Goal: Task Accomplishment & Management: Use online tool/utility

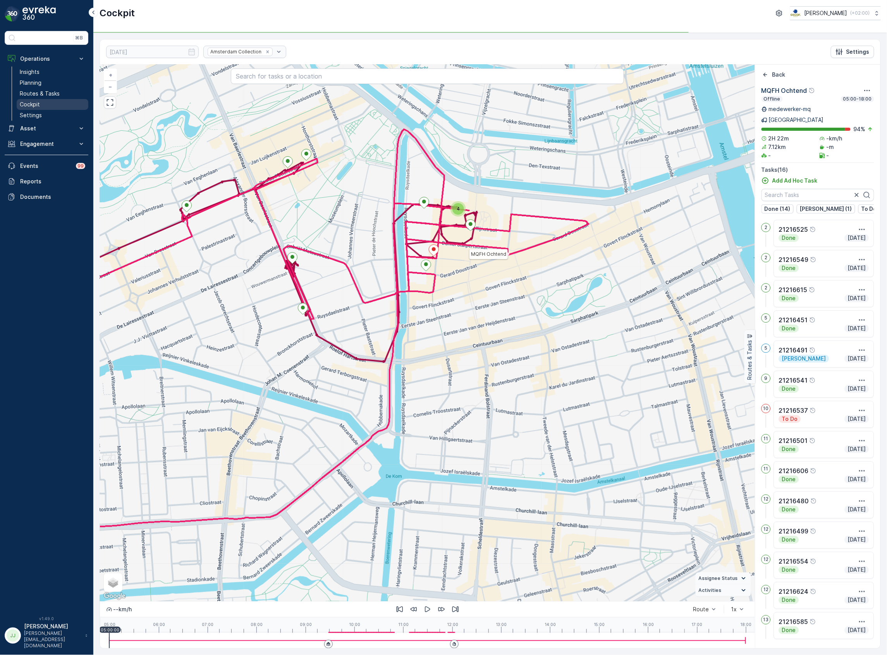
click at [24, 106] on p "Cockpit" at bounding box center [30, 105] width 20 height 8
click at [767, 78] on icon "Back" at bounding box center [765, 75] width 8 height 8
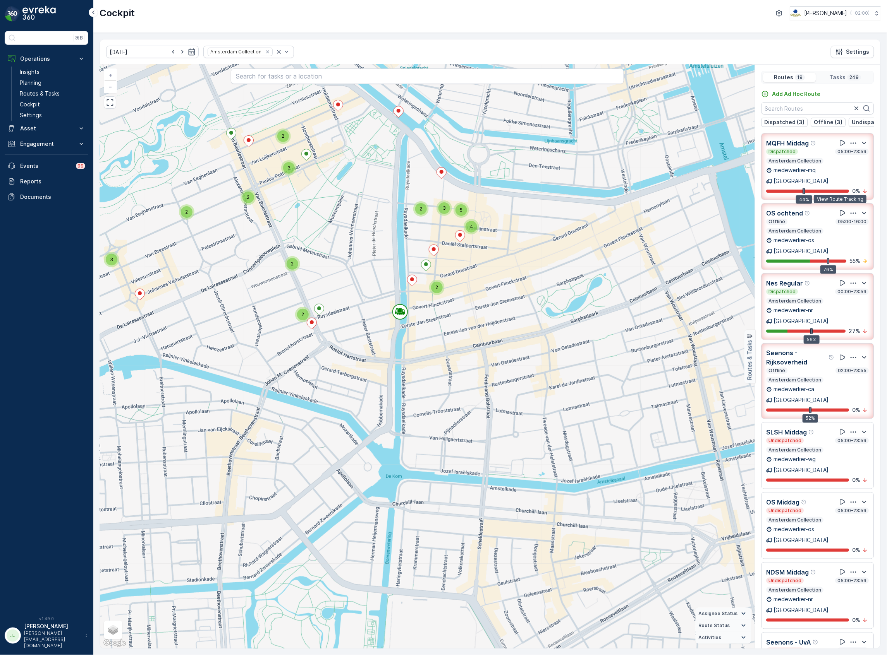
click at [839, 209] on icon at bounding box center [843, 213] width 8 height 8
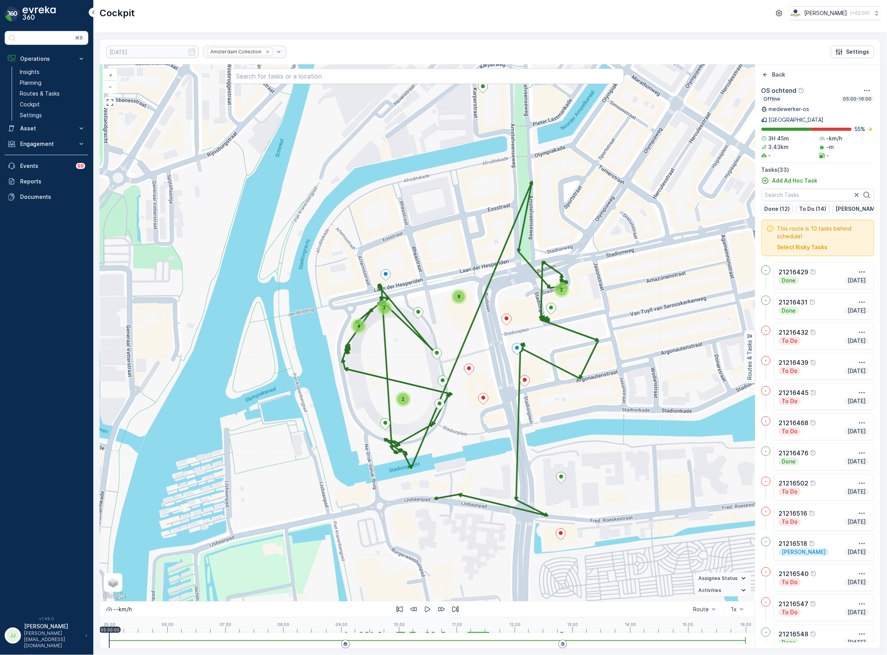
drag, startPoint x: 584, startPoint y: 343, endPoint x: 617, endPoint y: 304, distance: 51.4
click at [617, 304] on div "2 2 4 8 2 + − Satellite Roadmap Terrain Hybrid Leaflet Keyboard shortcuts Map D…" at bounding box center [427, 333] width 655 height 537
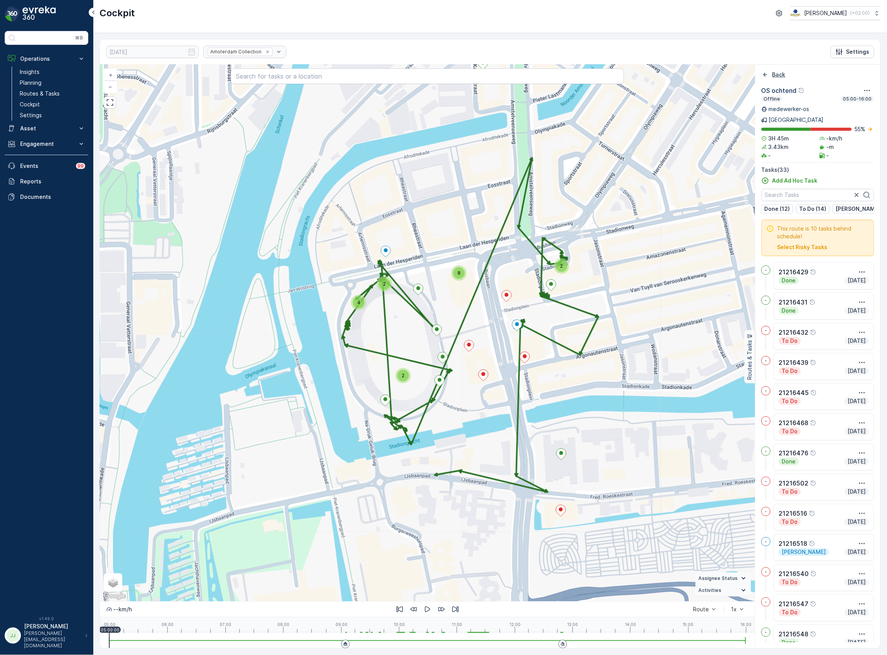
click at [764, 73] on icon "Back" at bounding box center [765, 75] width 8 height 8
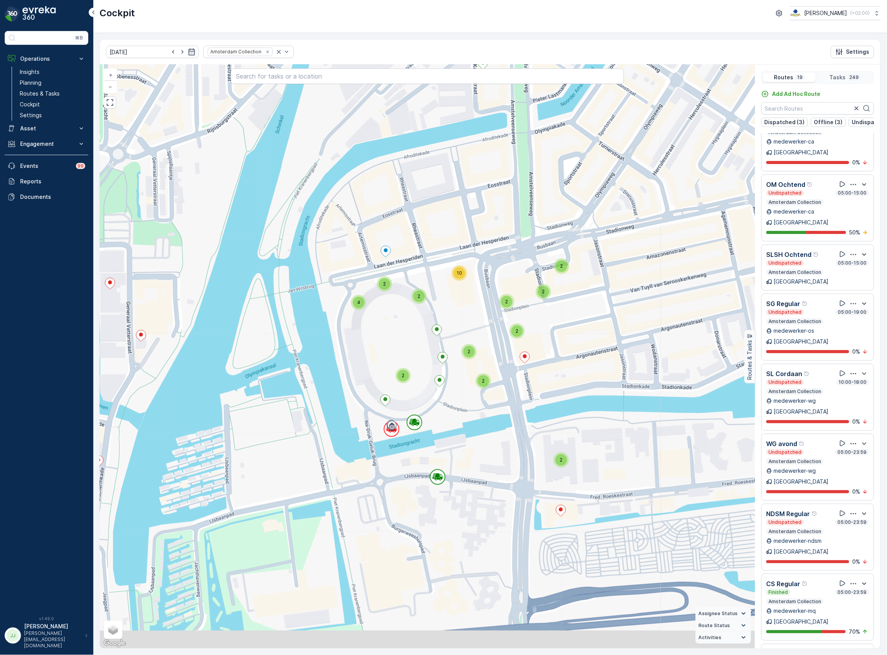
scroll to position [606, 0]
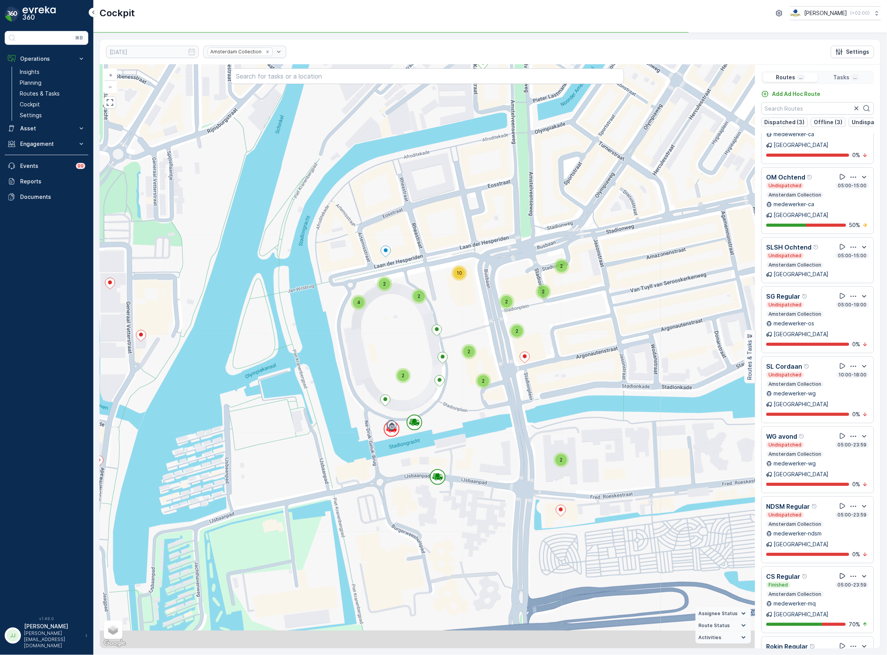
click at [839, 573] on icon at bounding box center [843, 577] width 8 height 8
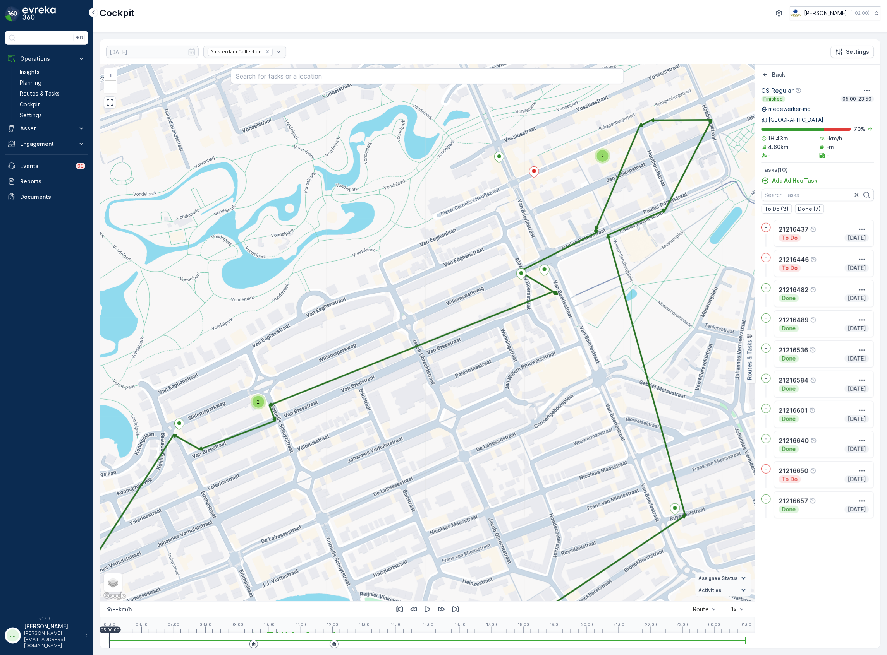
drag, startPoint x: 372, startPoint y: 246, endPoint x: 457, endPoint y: 220, distance: 88.8
click at [457, 220] on div "2 2 21216437 + − Satellite Roadmap Terrain Hybrid Leaflet Keyboard shortcuts Ma…" at bounding box center [427, 333] width 655 height 537
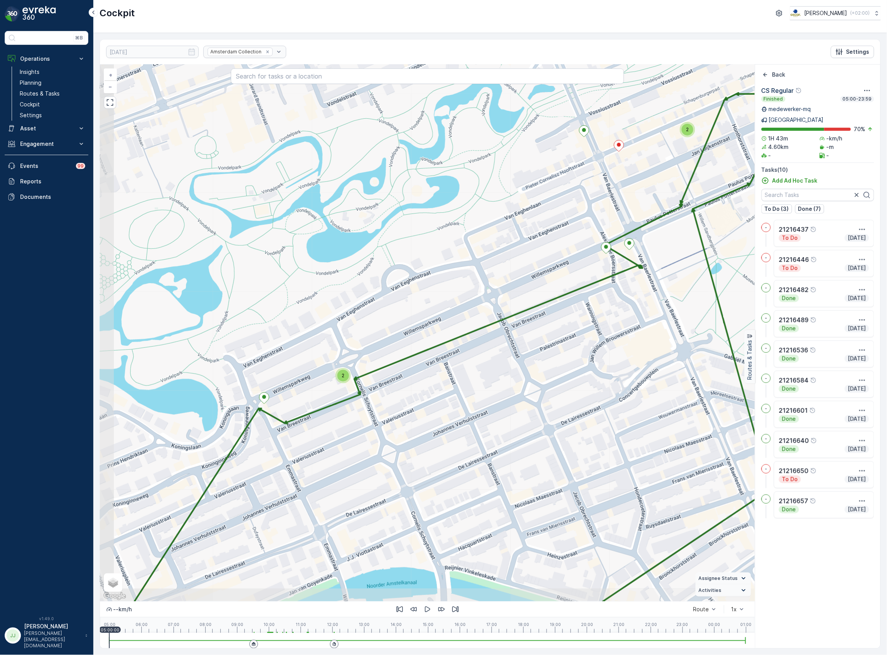
click at [342, 383] on div "2" at bounding box center [342, 375] width 15 height 15
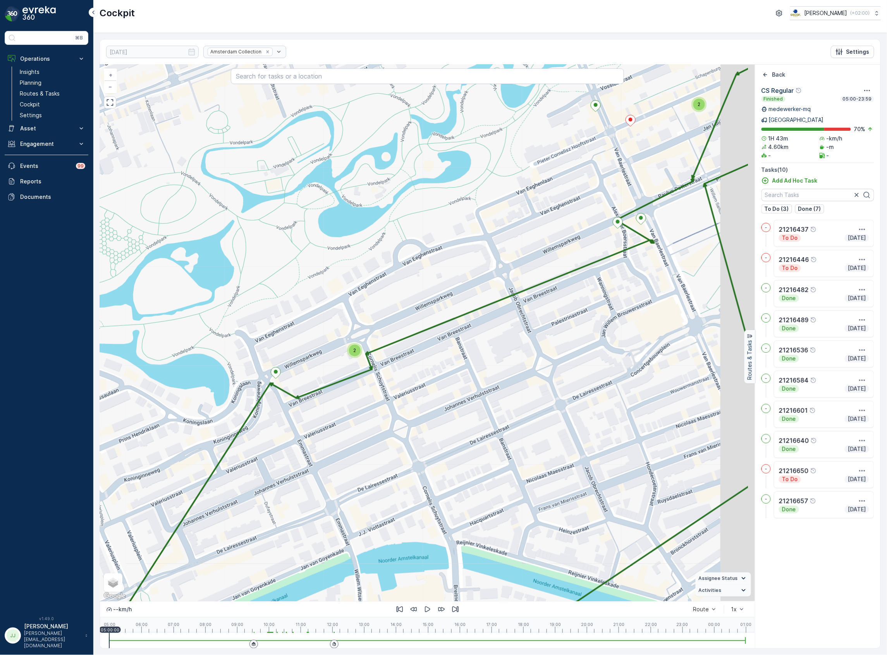
drag, startPoint x: 503, startPoint y: 423, endPoint x: 411, endPoint y: 362, distance: 109.8
click at [411, 364] on div "2 2 + − Satellite Roadmap Terrain Hybrid Leaflet Keyboard shortcuts Map Data Ma…" at bounding box center [427, 333] width 655 height 537
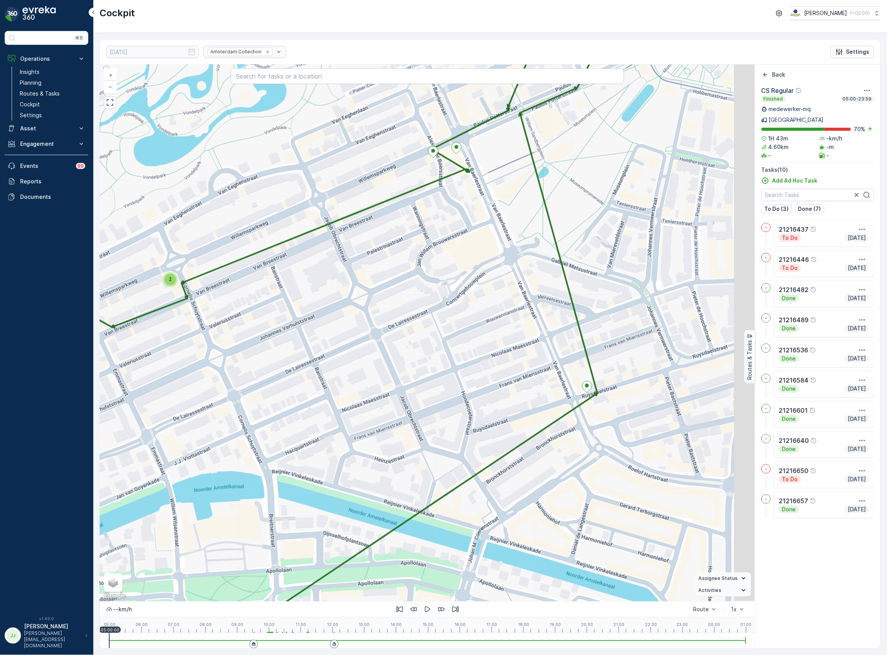
drag, startPoint x: 434, startPoint y: 423, endPoint x: 429, endPoint y: 425, distance: 5.2
click at [429, 424] on div "2 2 + − Satellite Roadmap Terrain Hybrid Leaflet Keyboard shortcuts Map Data Ma…" at bounding box center [427, 333] width 655 height 537
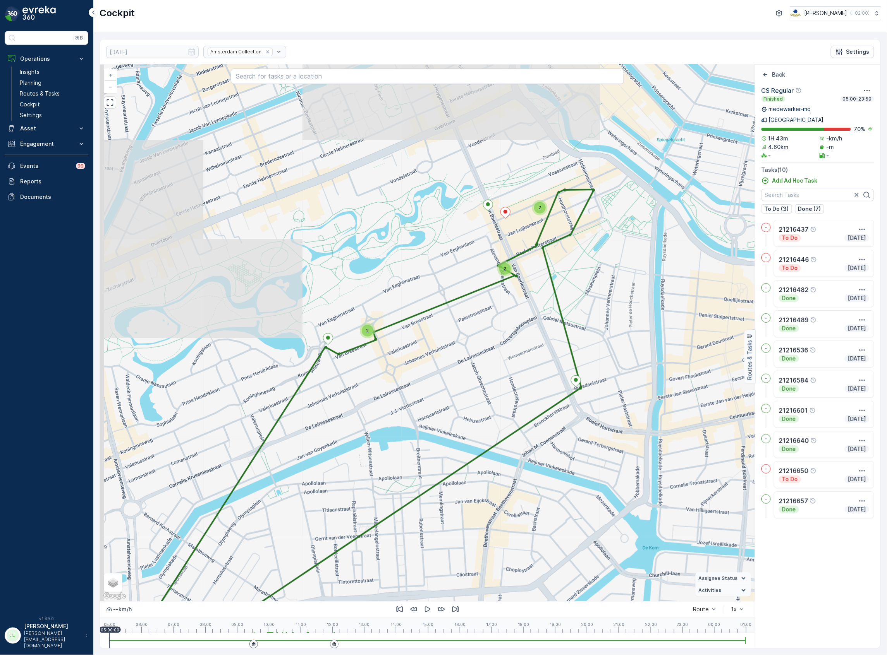
drag, startPoint x: 420, startPoint y: 396, endPoint x: 600, endPoint y: 331, distance: 191.1
click at [600, 331] on div "2 2 2 + − Satellite Roadmap Terrain Hybrid Leaflet Keyboard shortcuts Map Data …" at bounding box center [427, 333] width 655 height 537
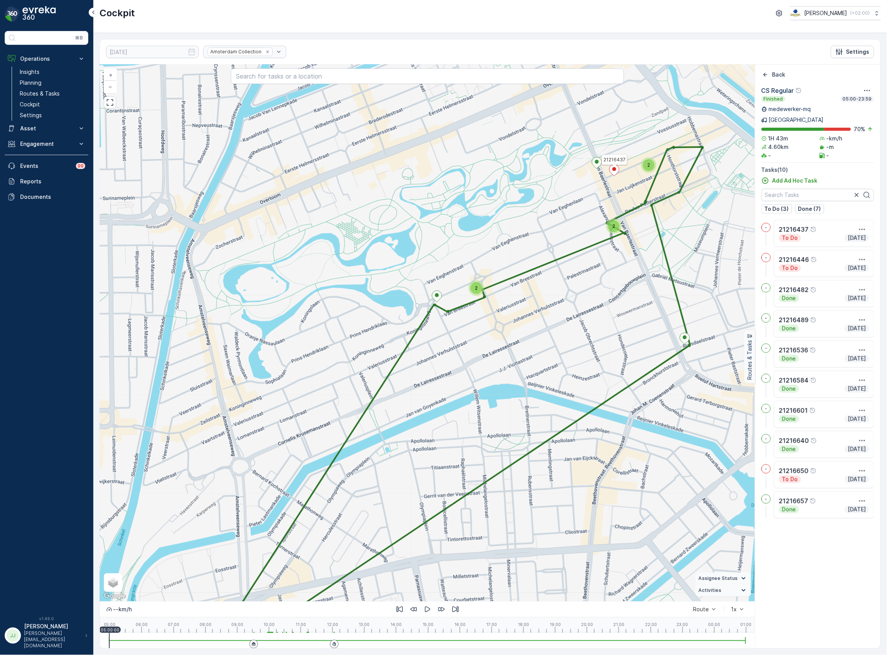
click at [612, 167] on icon at bounding box center [614, 170] width 10 height 11
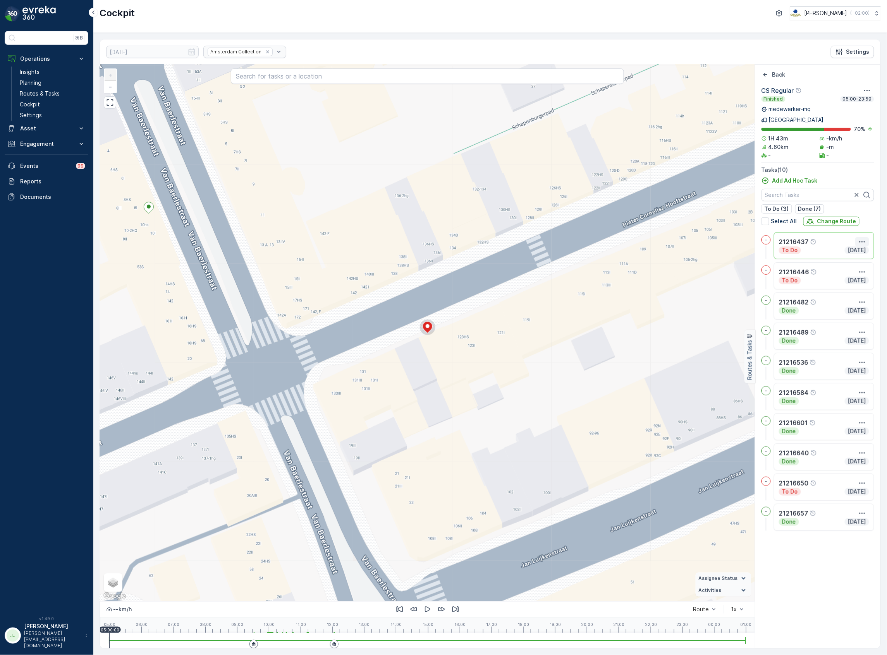
click at [861, 238] on icon "button" at bounding box center [862, 242] width 8 height 8
click at [856, 250] on span "See More Details" at bounding box center [841, 254] width 45 height 8
click at [767, 78] on icon "Back" at bounding box center [765, 75] width 8 height 8
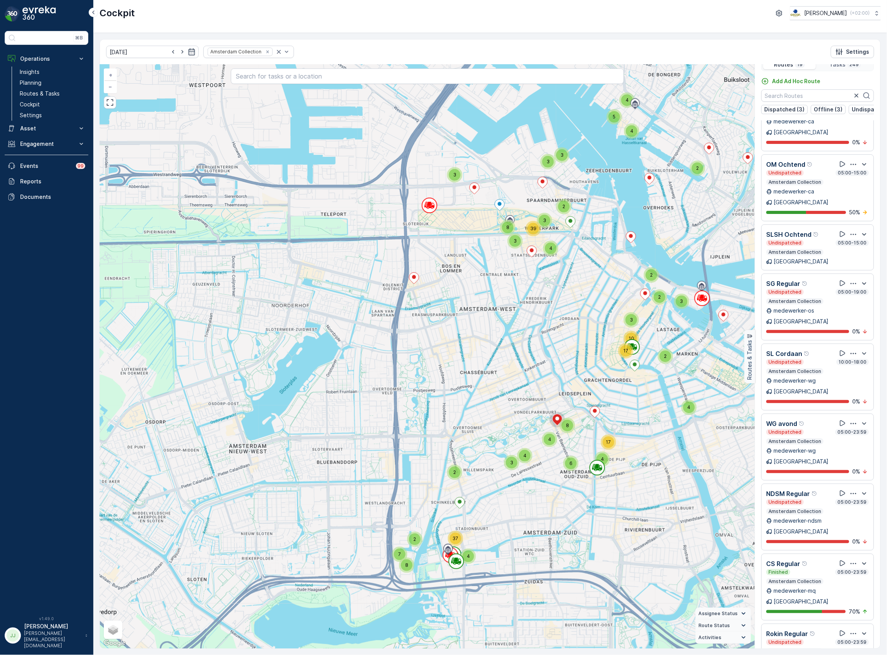
scroll to position [19, 0]
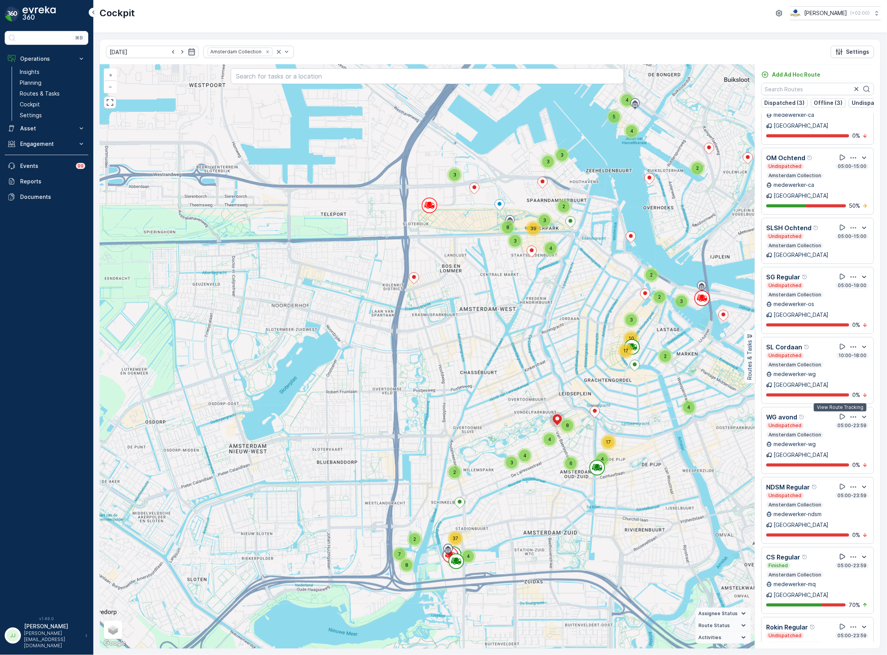
click at [839, 553] on icon at bounding box center [843, 557] width 8 height 8
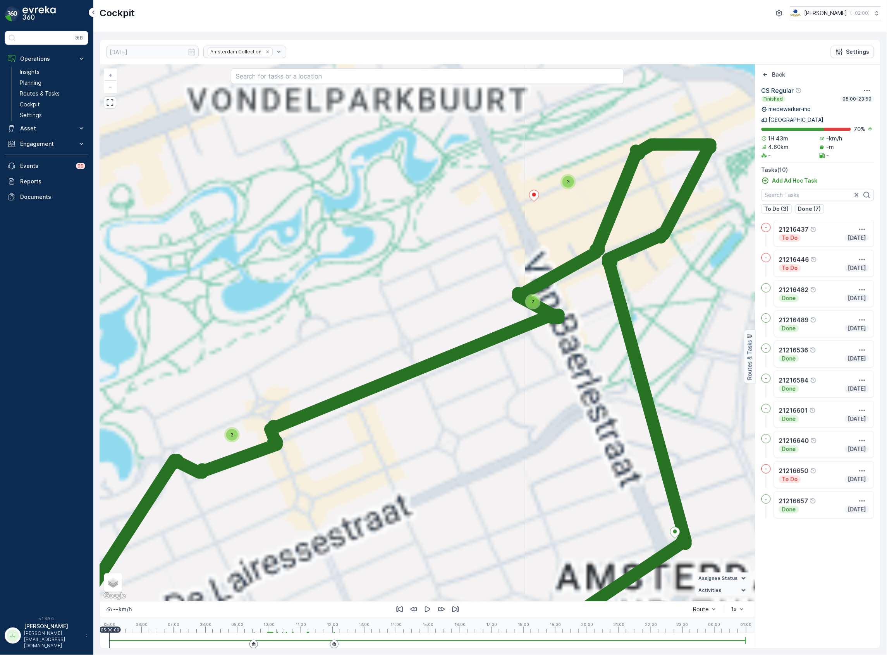
scroll to position [0, 0]
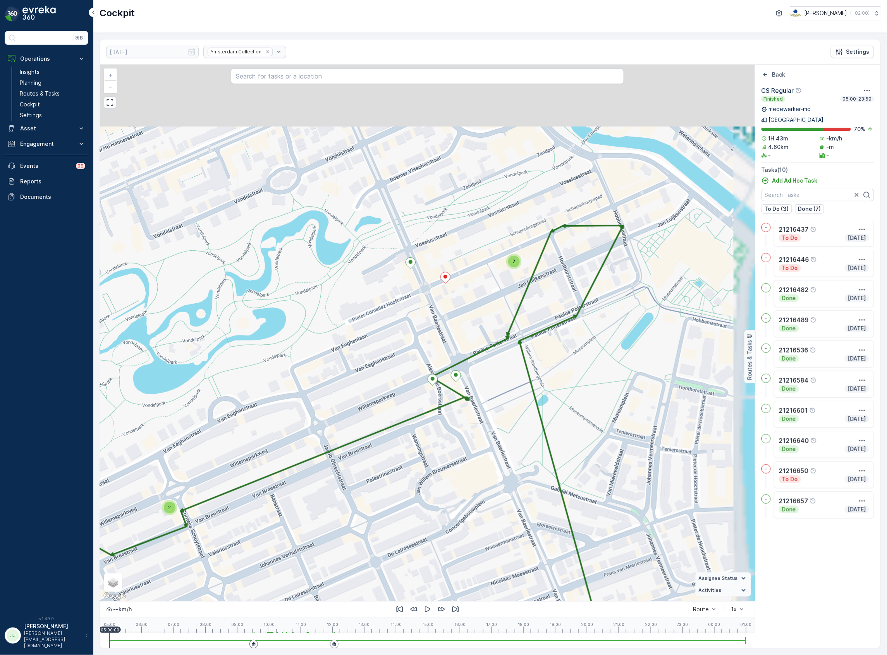
drag, startPoint x: 609, startPoint y: 348, endPoint x: 536, endPoint y: 436, distance: 113.8
click at [536, 436] on div "2 2 + − Satellite Roadmap Terrain Hybrid Leaflet Keyboard shortcuts Map Data Ma…" at bounding box center [427, 333] width 655 height 537
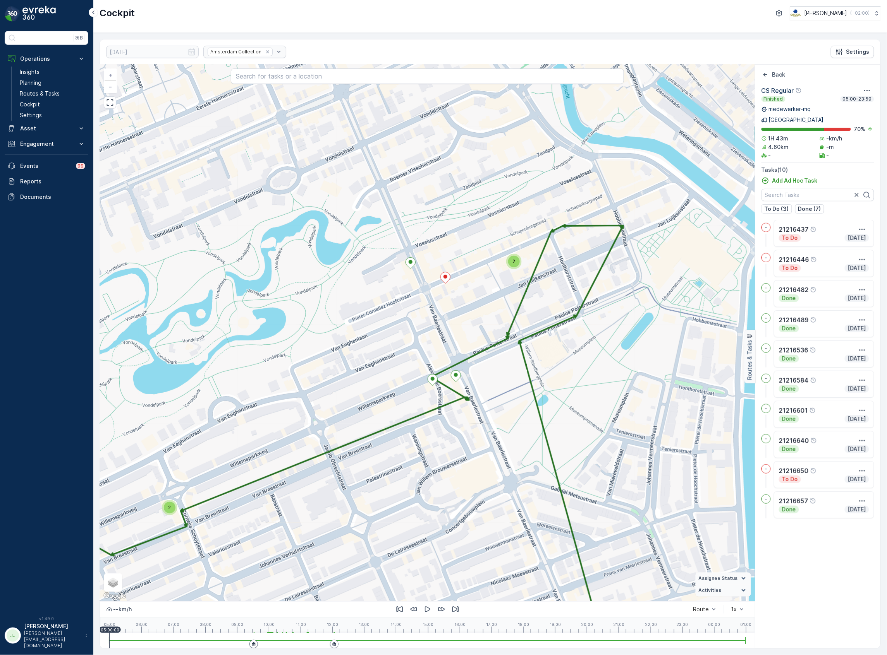
click at [511, 264] on div "2" at bounding box center [514, 262] width 12 height 12
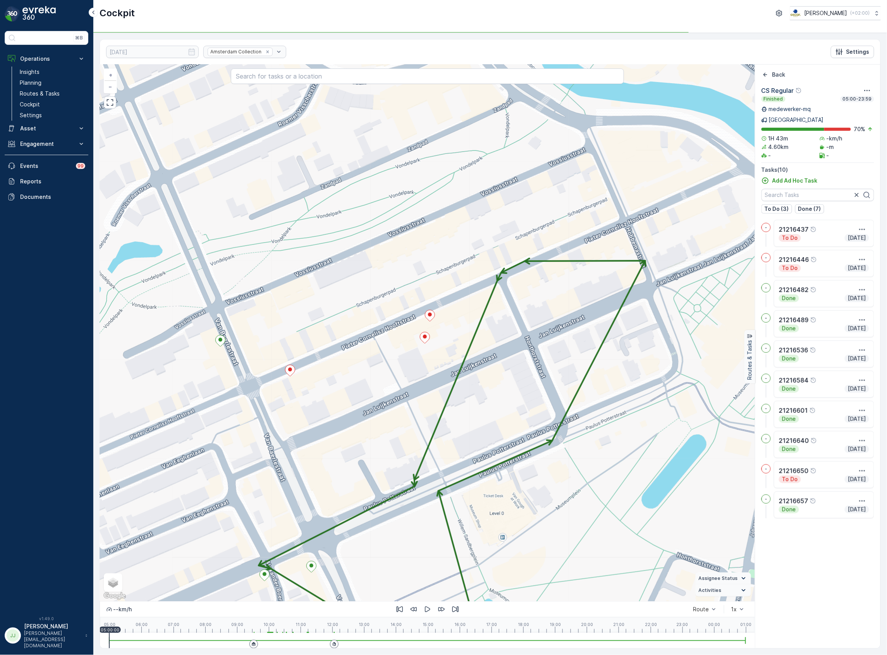
click at [427, 316] on icon at bounding box center [430, 315] width 10 height 11
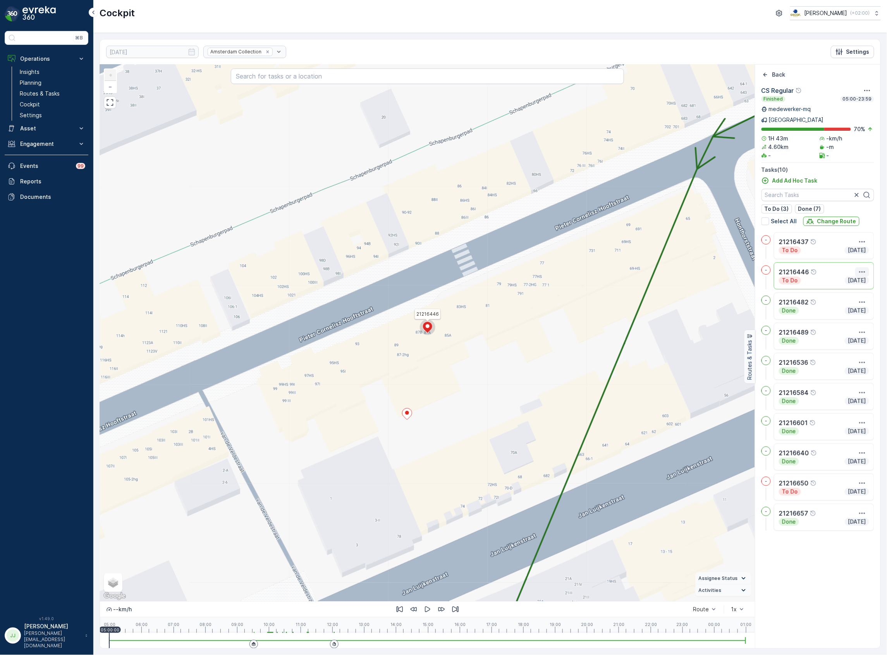
click at [864, 268] on icon "button" at bounding box center [862, 272] width 8 height 8
click at [855, 280] on span "See More Details" at bounding box center [841, 284] width 45 height 8
click at [858, 480] on icon "button" at bounding box center [862, 484] width 8 height 8
click at [858, 491] on span "See More Details" at bounding box center [841, 495] width 45 height 8
